Goal: Find specific page/section: Find specific page/section

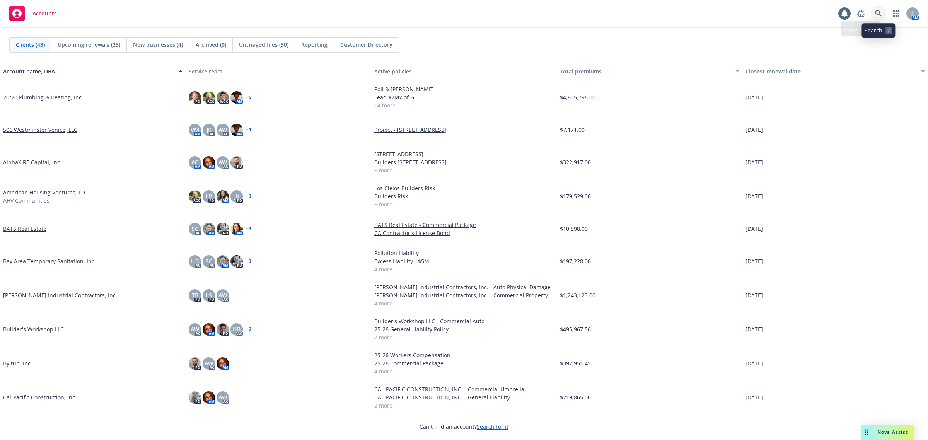
click at [875, 16] on icon at bounding box center [878, 13] width 7 height 7
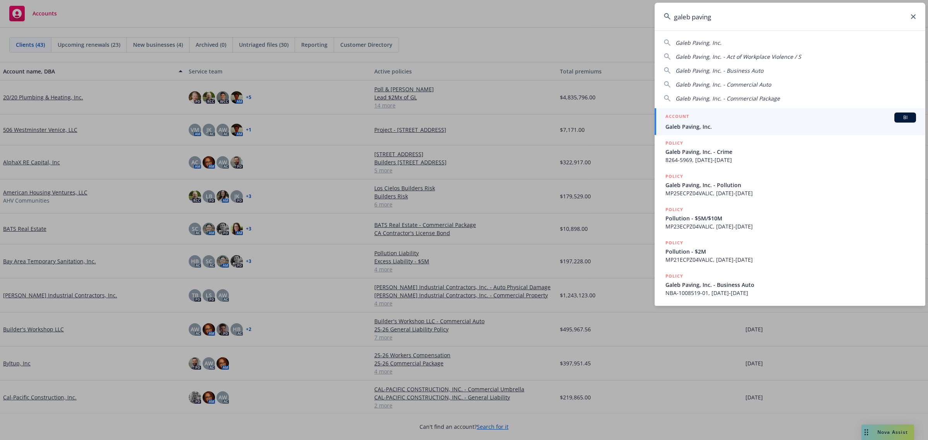
click at [710, 39] on div "Galeb Paving, Inc. Galeb Paving, Inc. - Act of Workplace Violence / S Galeb Pav…" at bounding box center [789, 69] width 271 height 67
click at [710, 44] on span "Galeb Paving, Inc." at bounding box center [698, 42] width 46 height 7
type input "Galeb Paving, Inc."
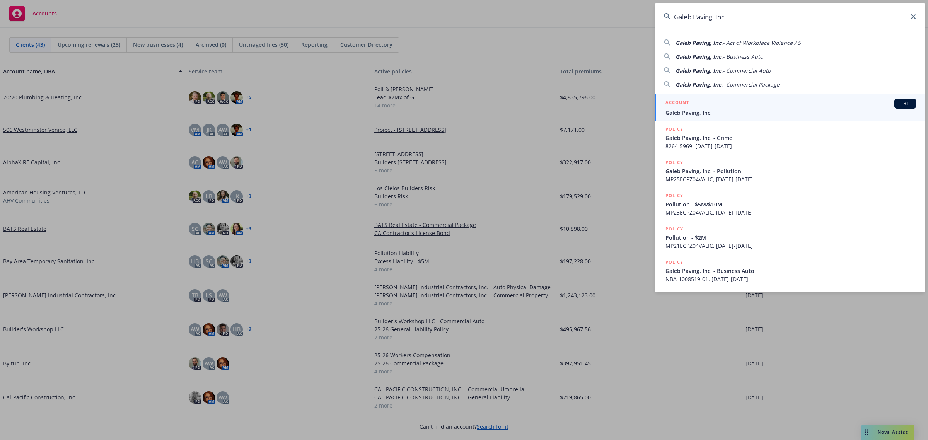
click at [712, 103] on div "ACCOUNT BI" at bounding box center [790, 104] width 250 height 10
